Goal: Task Accomplishment & Management: Manage account settings

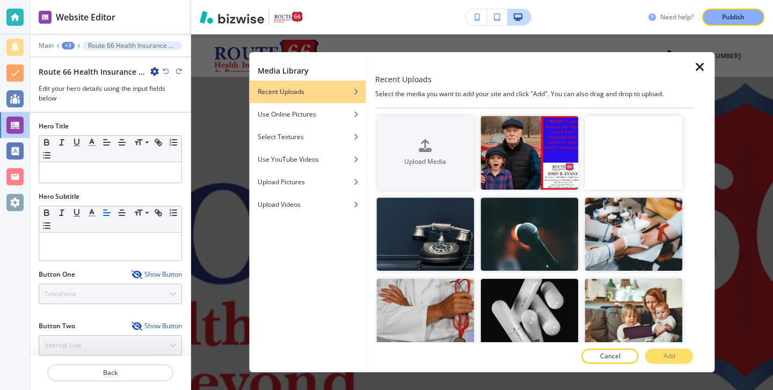
scroll to position [6694, 0]
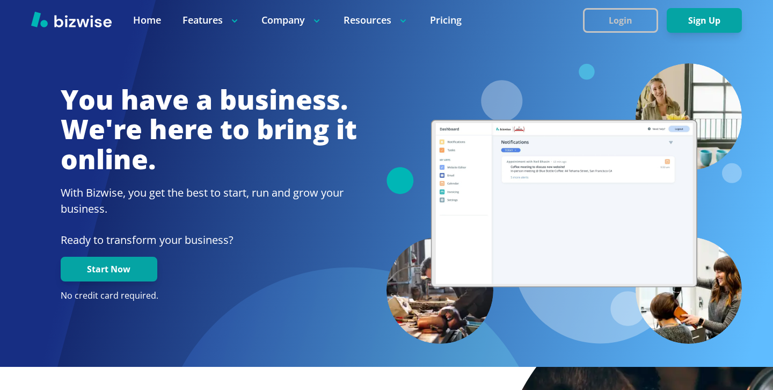
click at [621, 24] on button "Login" at bounding box center [620, 20] width 75 height 25
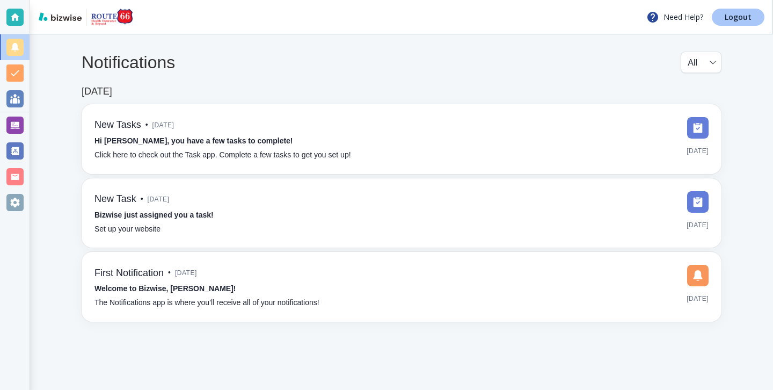
click at [721, 17] on link "Logout" at bounding box center [738, 17] width 53 height 17
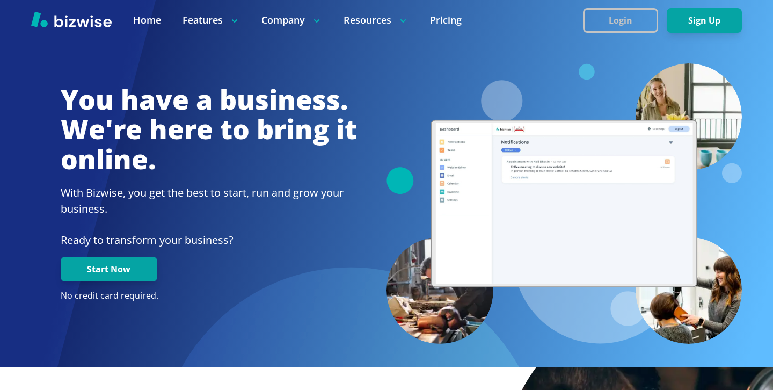
click at [600, 16] on button "Login" at bounding box center [620, 20] width 75 height 25
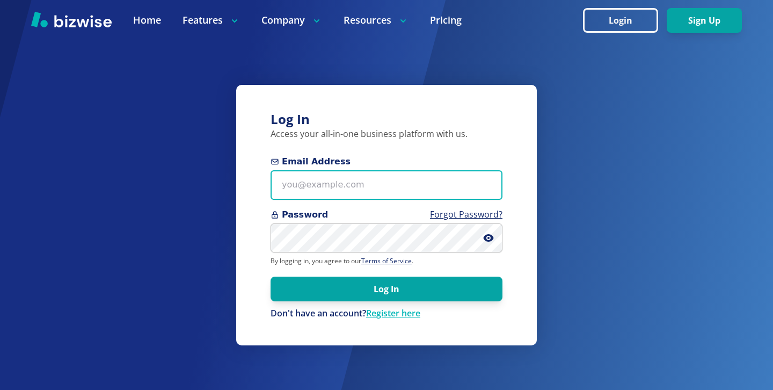
click at [372, 191] on input "Email Address" at bounding box center [387, 185] width 232 height 30
click at [335, 194] on input "Email Address" at bounding box center [387, 185] width 232 height 30
paste input "stonewaterkitchens@yahoo.com"
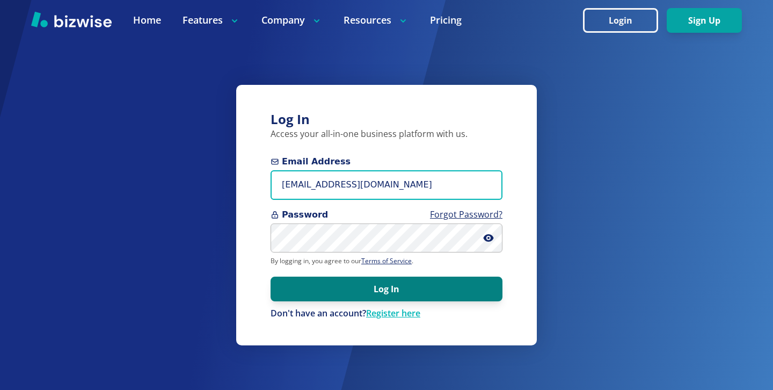
type input "stonewaterkitchens@yahoo.com"
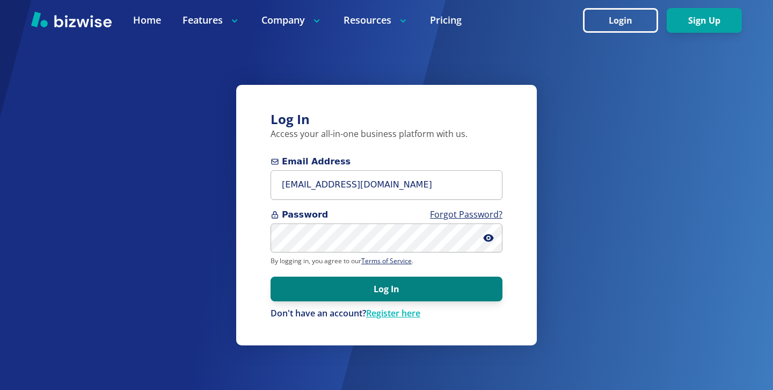
click at [374, 297] on button "Log In" at bounding box center [387, 289] width 232 height 25
